Goal: Check status: Check status

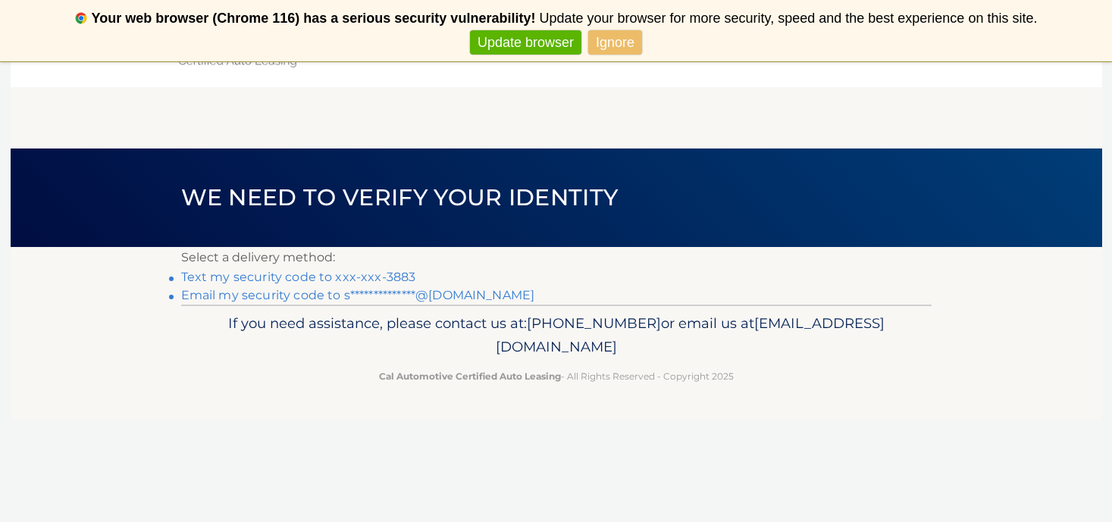
click at [391, 277] on link "Text my security code to xxx-xxx-3883" at bounding box center [298, 277] width 235 height 14
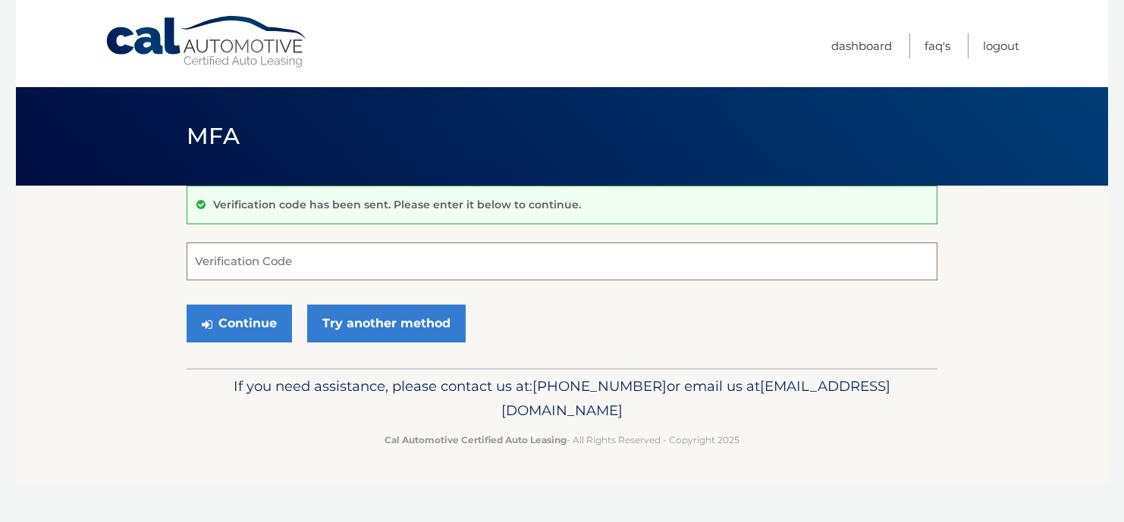
click at [268, 262] on input "Verification Code" at bounding box center [562, 262] width 751 height 38
type input "495980"
click at [268, 329] on button "Continue" at bounding box center [239, 324] width 105 height 38
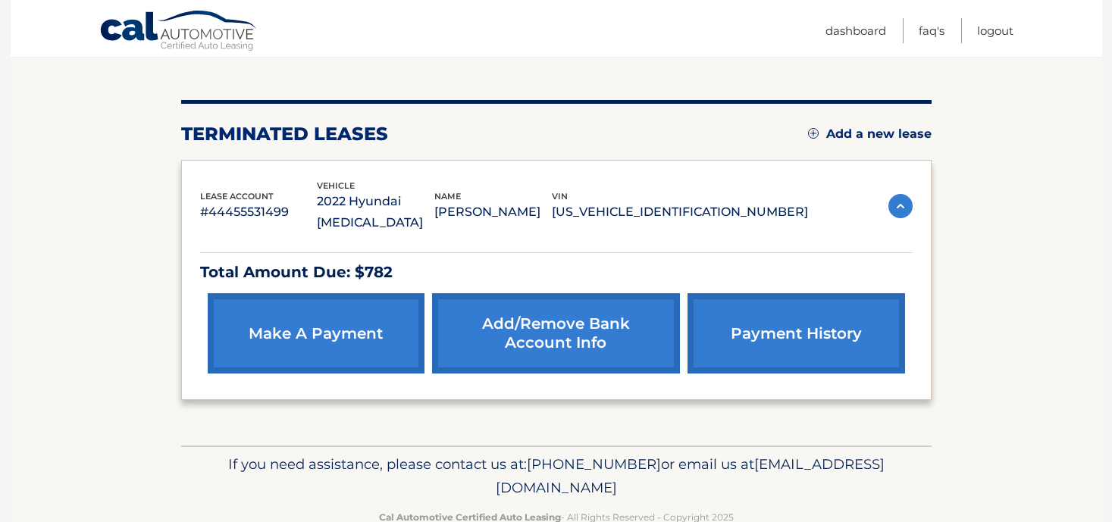
scroll to position [152, 0]
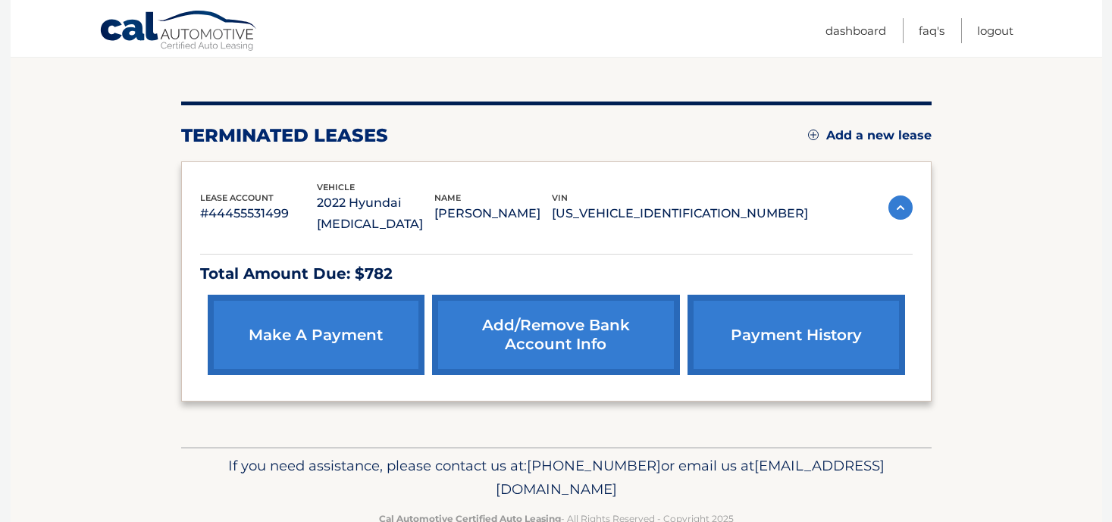
click at [815, 303] on link "payment history" at bounding box center [796, 335] width 217 height 80
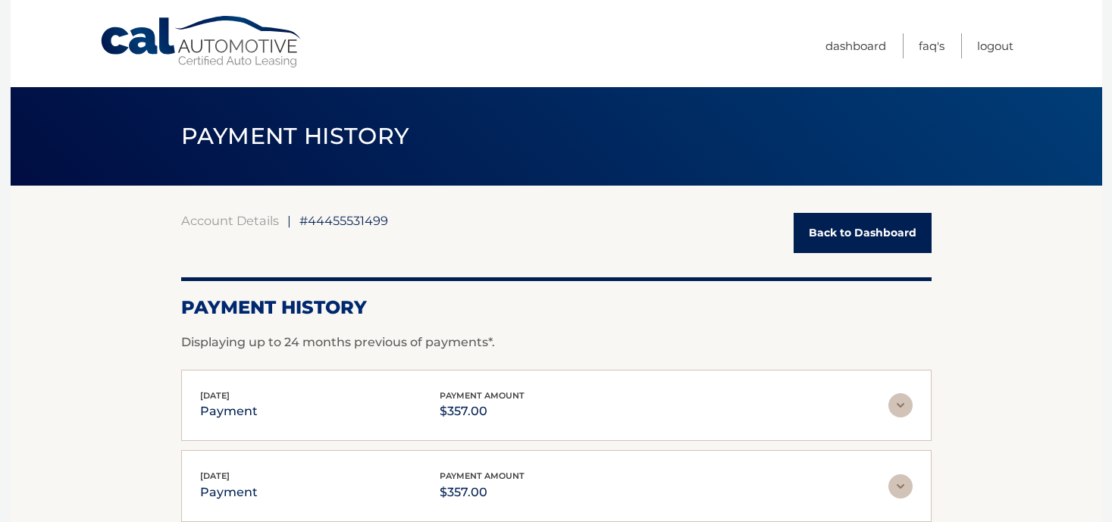
click at [907, 407] on img at bounding box center [901, 405] width 24 height 24
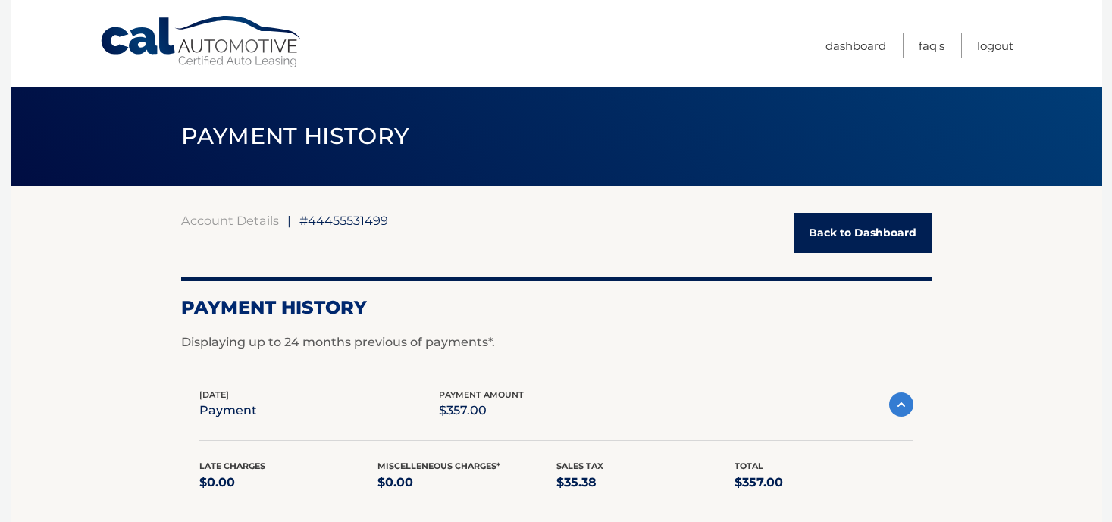
click at [854, 231] on link "Back to Dashboard" at bounding box center [863, 233] width 138 height 40
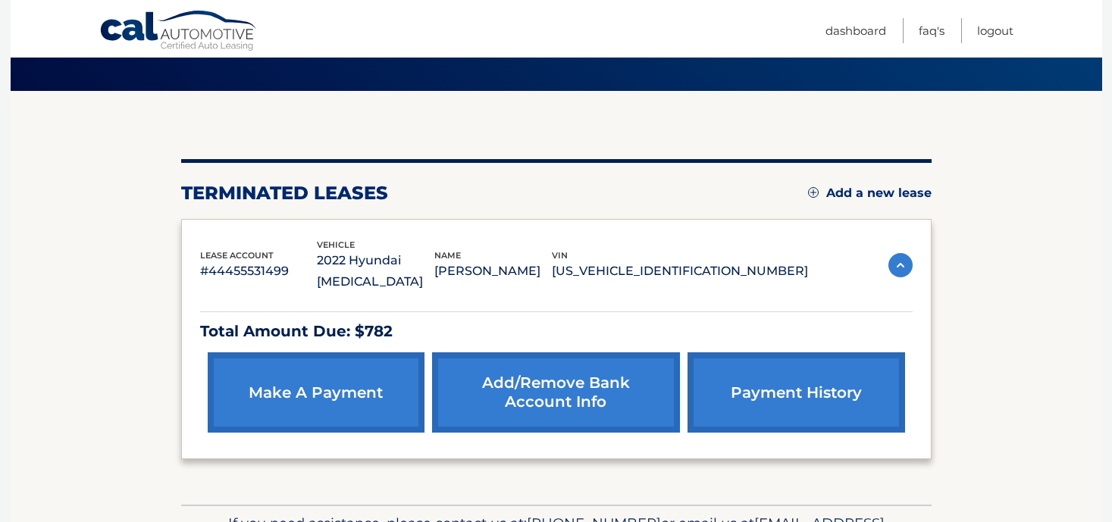
scroll to position [161, 0]
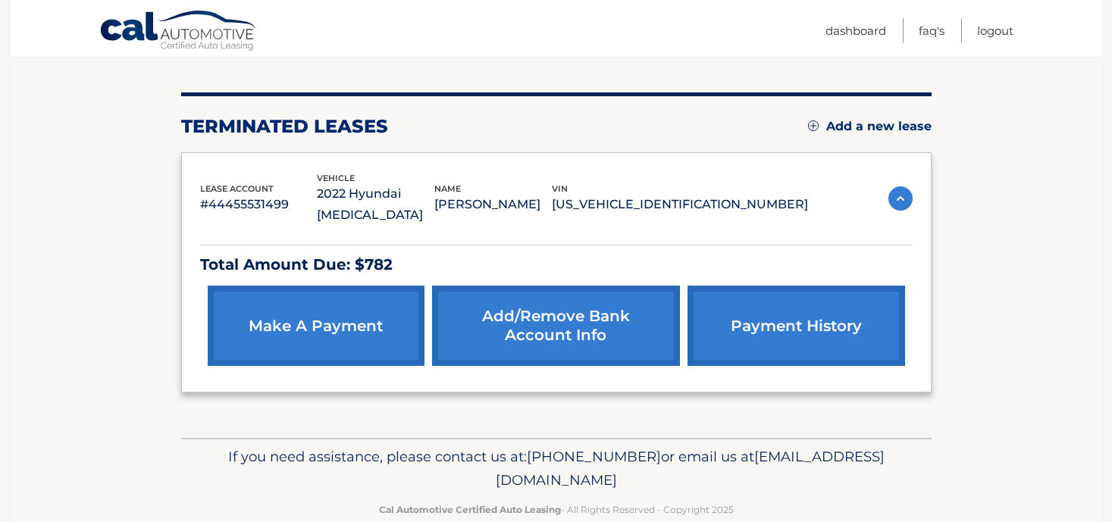
click at [387, 252] on p "Total Amount Due: $782" at bounding box center [556, 265] width 713 height 27
click at [861, 33] on link "Dashboard" at bounding box center [856, 30] width 61 height 25
